Goal: Task Accomplishment & Management: Use online tool/utility

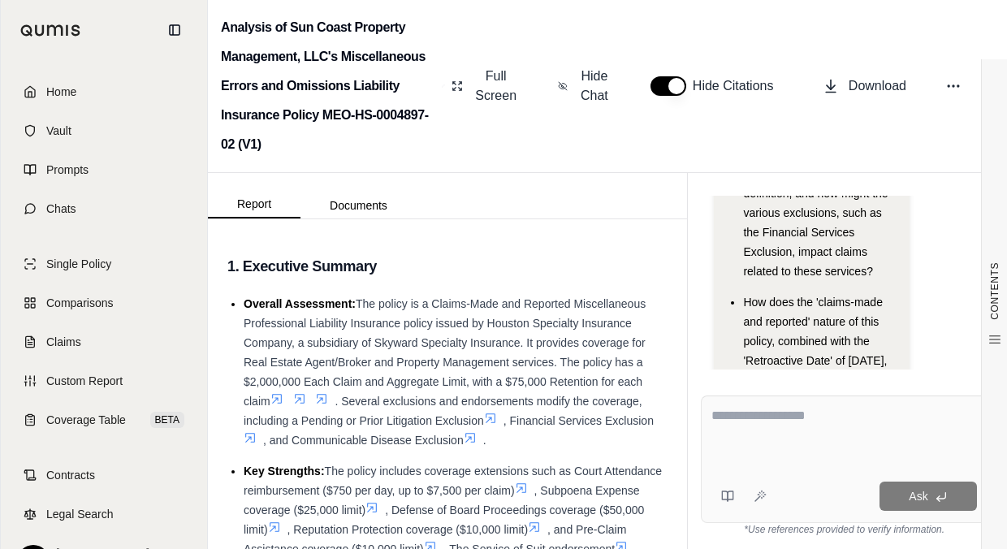
click at [118, 77] on link "Home" at bounding box center [104, 92] width 187 height 36
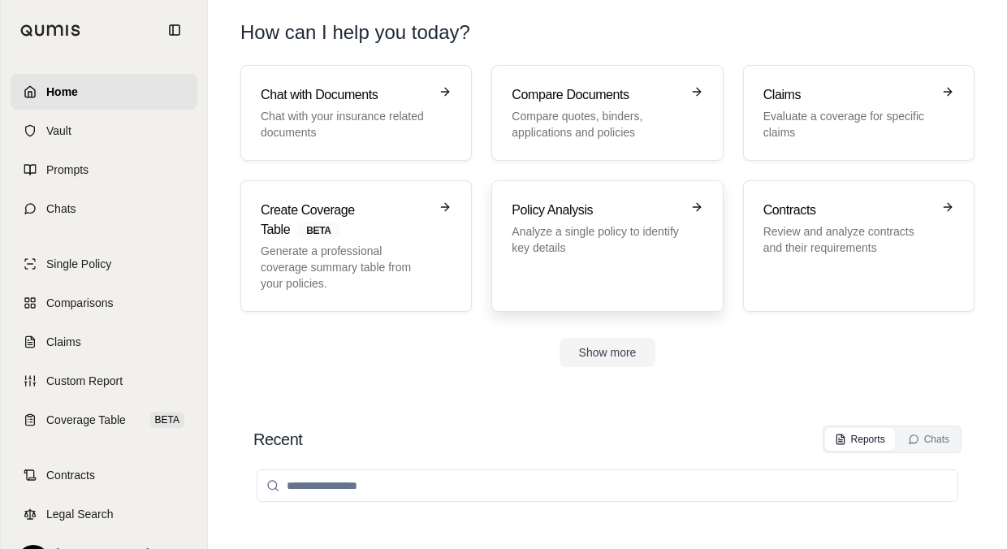
click at [508, 235] on p "Analyze a single policy to identify key details" at bounding box center [596, 239] width 168 height 32
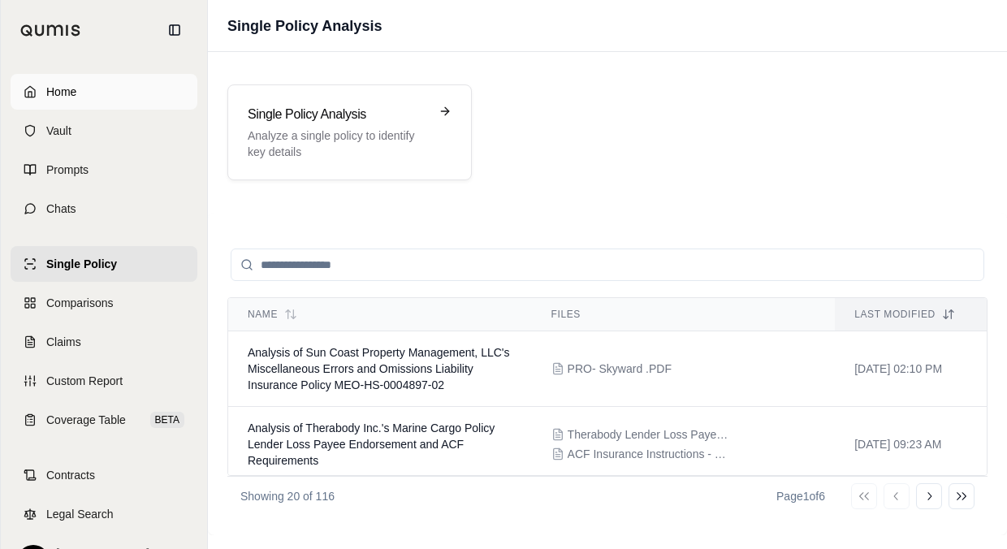
click at [146, 93] on link "Home" at bounding box center [104, 92] width 187 height 36
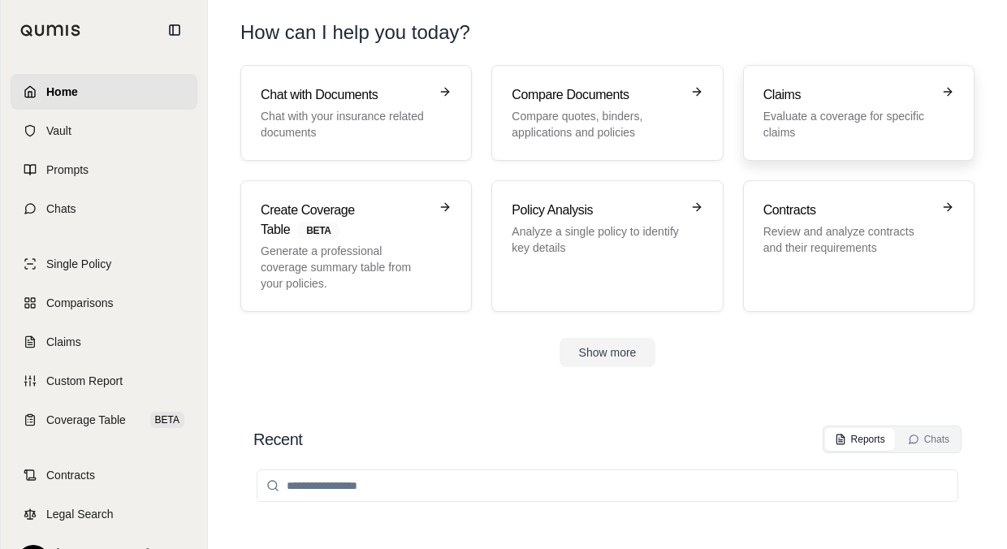
click at [508, 130] on p "Evaluate a coverage for specific claims" at bounding box center [847, 124] width 168 height 32
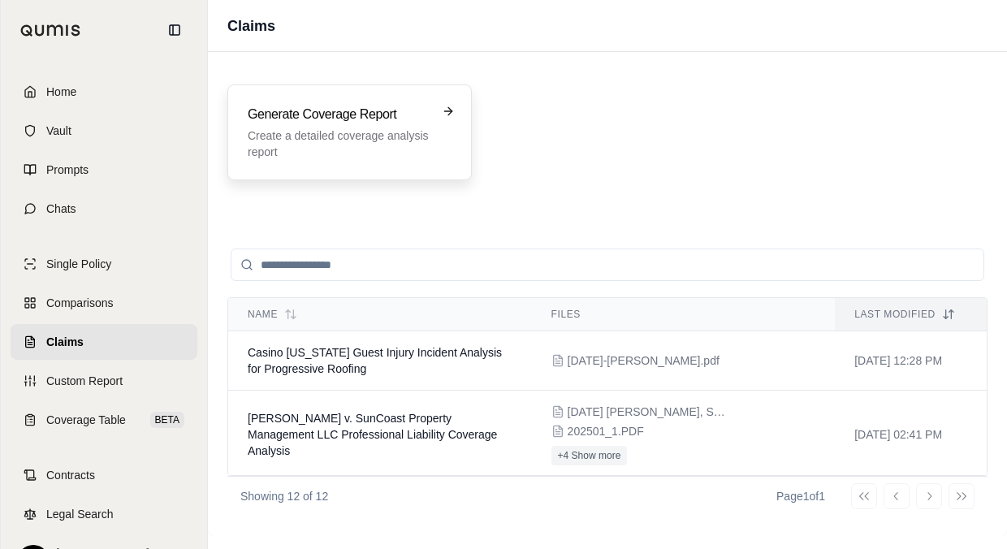
click at [404, 125] on div "Generate Coverage Report Create a detailed coverage analysis report" at bounding box center [338, 132] width 181 height 55
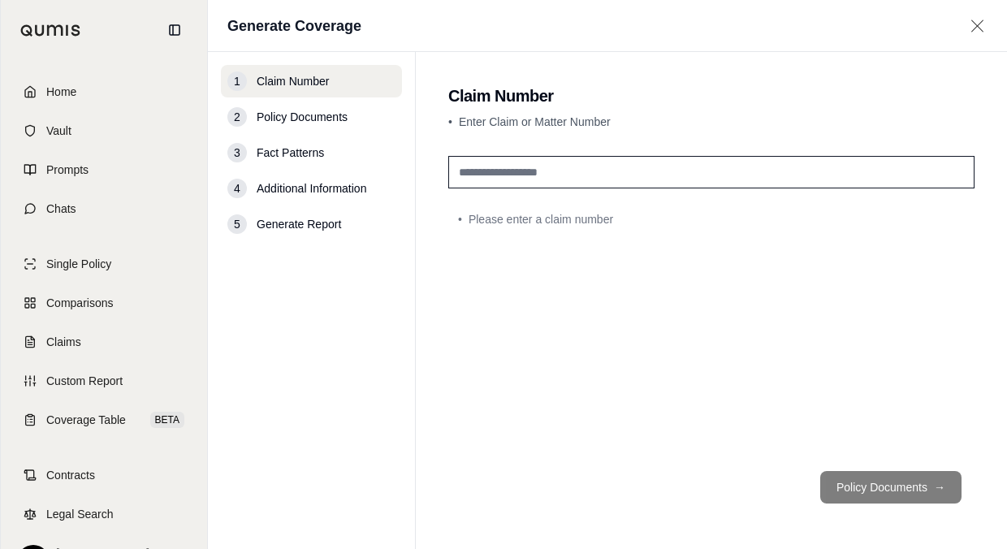
click at [508, 166] on input "text" at bounding box center [711, 172] width 526 height 32
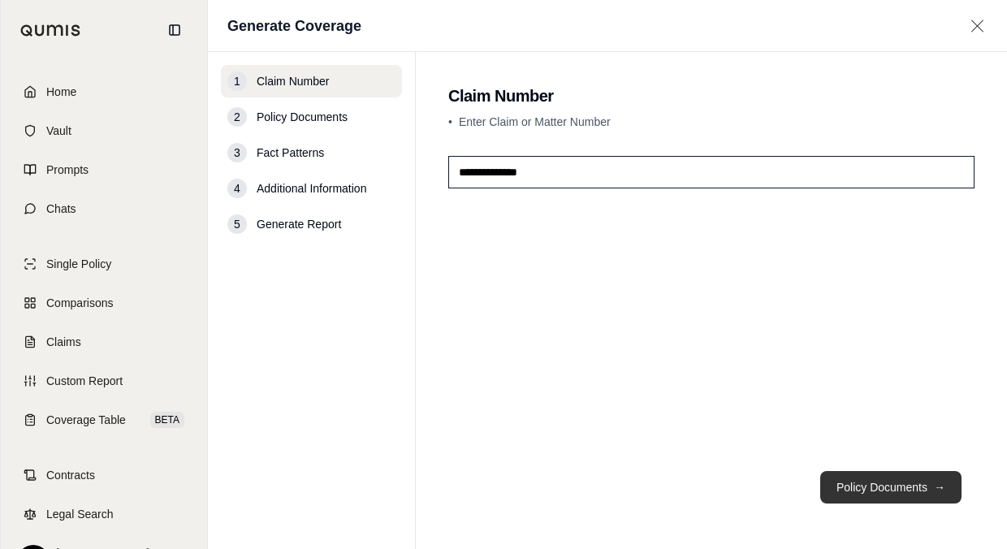
type input "**********"
click at [508, 272] on button "Policy Documents →" at bounding box center [890, 487] width 141 height 32
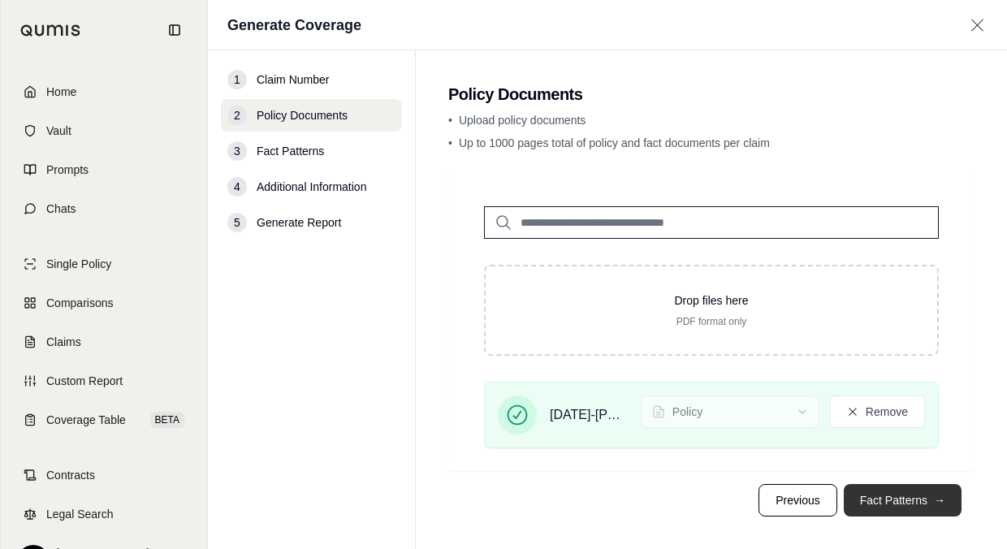
click at [508, 272] on button "Fact Patterns →" at bounding box center [903, 500] width 118 height 32
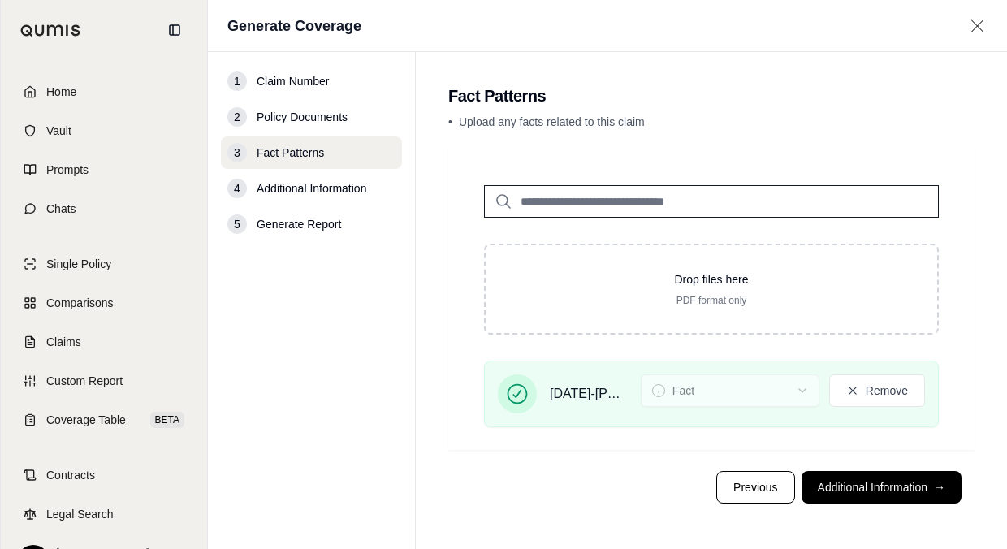
click at [508, 272] on main "Fact Patterns • Upload any facts related to this claim Drop files here PDF form…" at bounding box center [711, 300] width 591 height 497
click at [508, 272] on footer "Previous Additional Information →" at bounding box center [711, 487] width 526 height 58
click at [508, 272] on button "Additional Information →" at bounding box center [882, 487] width 160 height 32
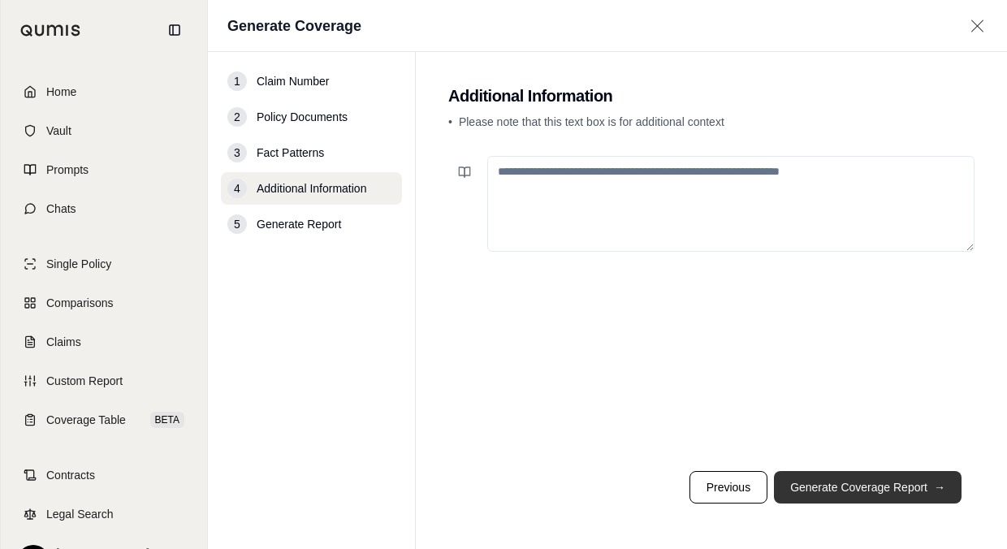
click at [508, 272] on button "Generate Coverage Report →" at bounding box center [868, 487] width 188 height 32
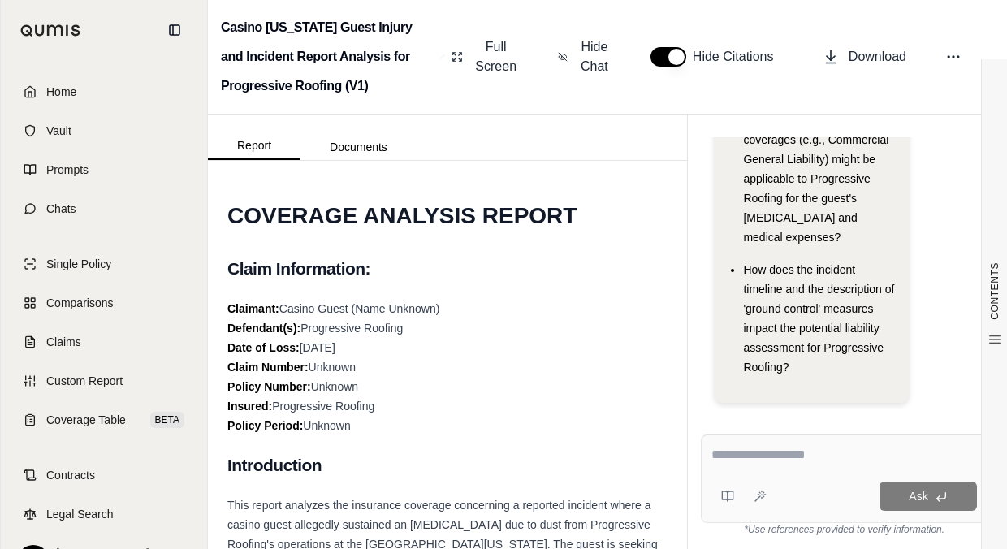
click at [508, 272] on textarea at bounding box center [844, 454] width 266 height 19
type textarea "**********"
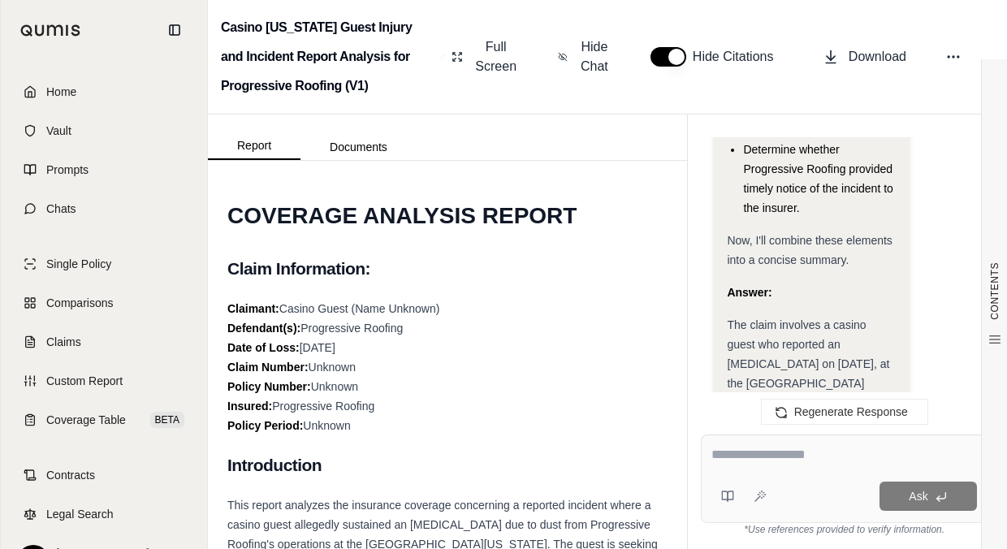
scroll to position [2083, 0]
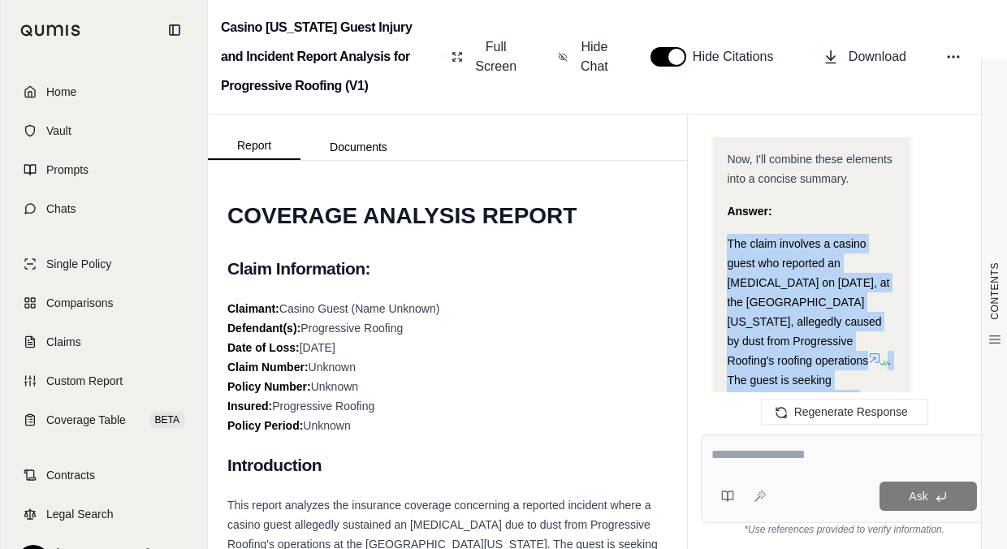
drag, startPoint x: 730, startPoint y: 205, endPoint x: 869, endPoint y: 357, distance: 205.8
click at [508, 272] on div "The claim involves a casino guest who reported an [MEDICAL_DATA] on [DATE], at …" at bounding box center [811, 487] width 169 height 507
drag, startPoint x: 866, startPoint y: 357, endPoint x: 715, endPoint y: 186, distance: 228.5
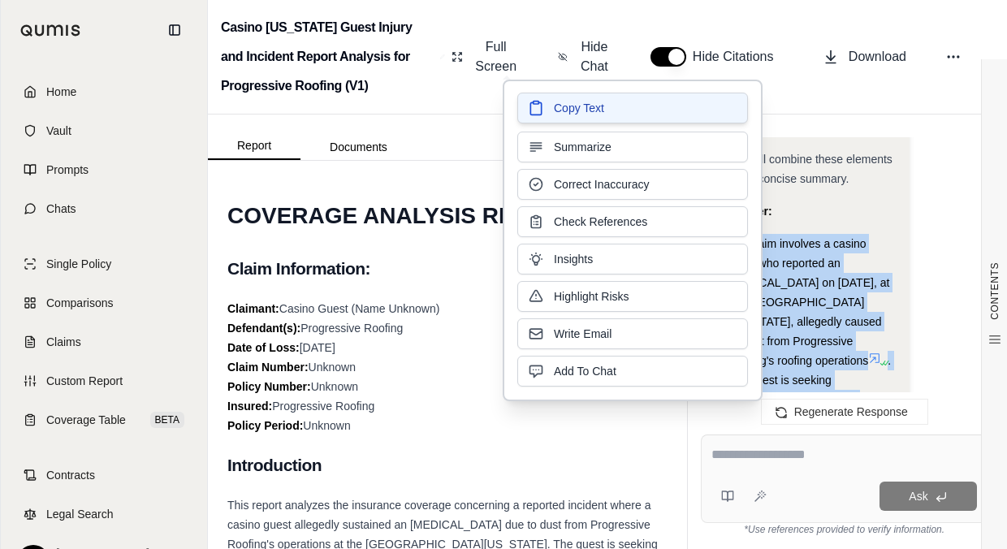
click at [508, 121] on button "Copy Text" at bounding box center [632, 108] width 231 height 31
